Goal: Check status: Check status

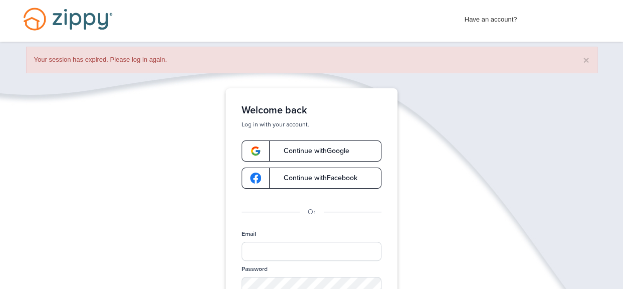
scroll to position [172, 0]
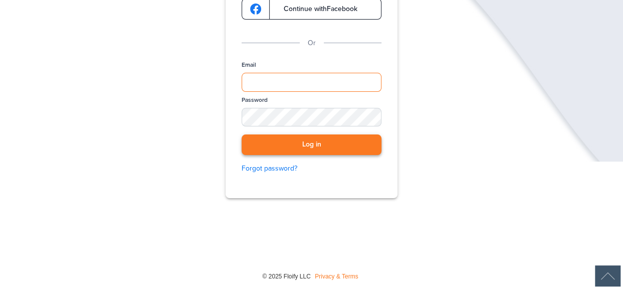
type input "**********"
click at [270, 141] on button "Log in" at bounding box center [312, 144] width 140 height 21
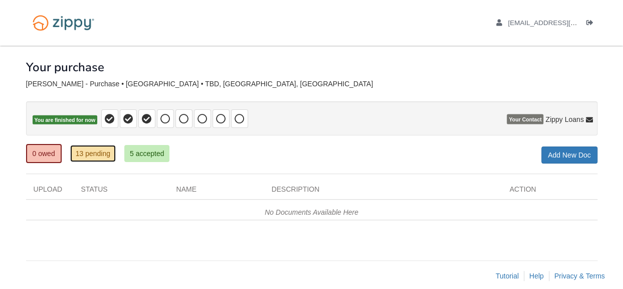
click at [105, 154] on link "13 pending" at bounding box center [93, 153] width 46 height 17
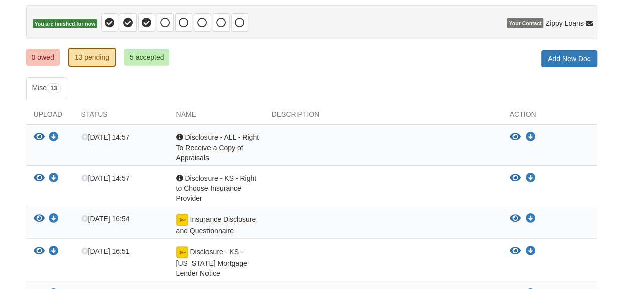
scroll to position [100, 0]
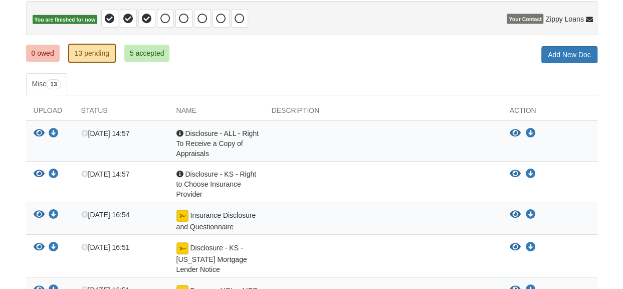
click at [222, 141] on span "Disclosure - ALL - Right To Receive a Copy of Appraisals" at bounding box center [217, 143] width 82 height 28
click at [213, 212] on span "Insurance Disclosure and Questionnaire" at bounding box center [216, 221] width 80 height 20
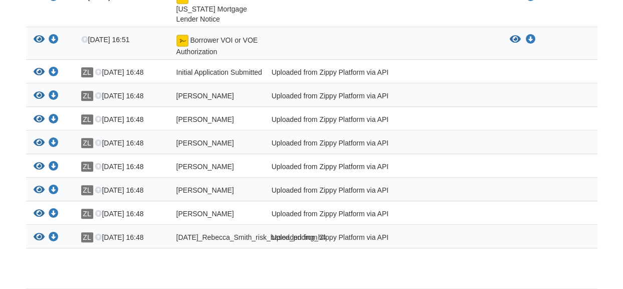
scroll to position [351, 0]
click at [195, 70] on span "Initial Application Submitted" at bounding box center [219, 72] width 86 height 8
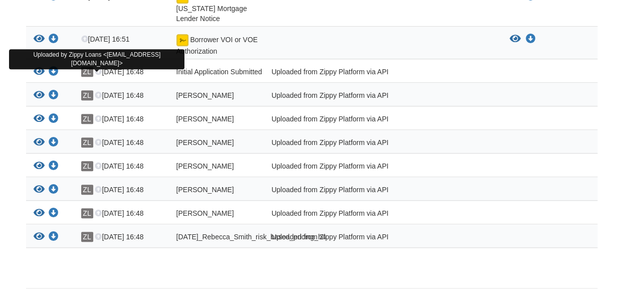
click at [89, 70] on span "ZL" at bounding box center [87, 72] width 12 height 10
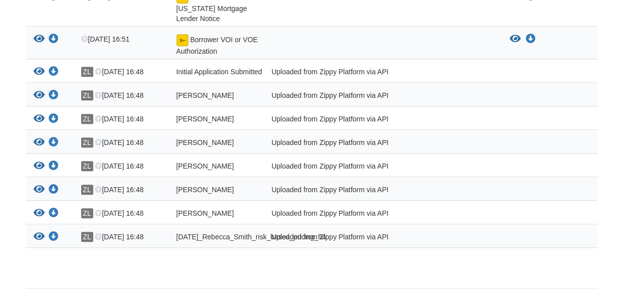
click at [341, 69] on div "Uploaded from Zippy Platform via API" at bounding box center [383, 73] width 238 height 13
click at [40, 68] on icon "View Initial Application Submitted" at bounding box center [39, 72] width 11 height 10
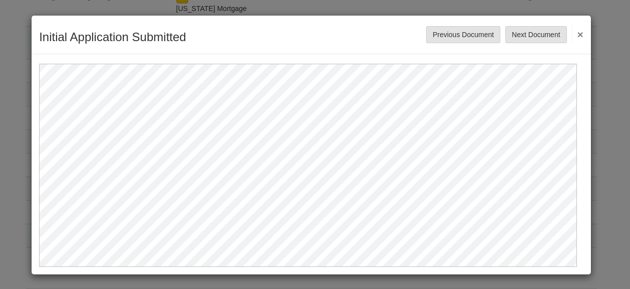
click at [574, 27] on button "×" at bounding box center [578, 34] width 12 height 18
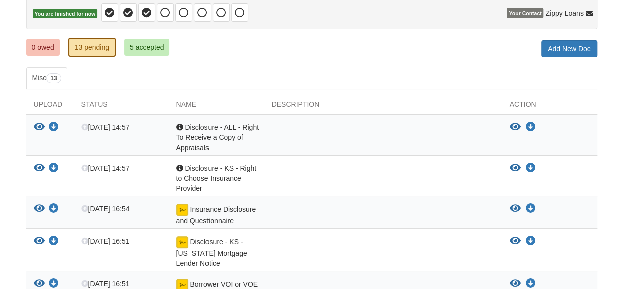
scroll to position [100, 0]
